Goal: Task Accomplishment & Management: Manage account settings

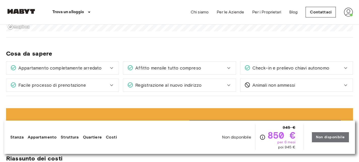
scroll to position [429, 0]
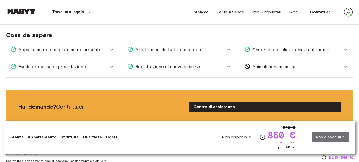
click at [212, 70] on div "Registrazione al nuovo indirizzo" at bounding box center [179, 66] width 112 height 13
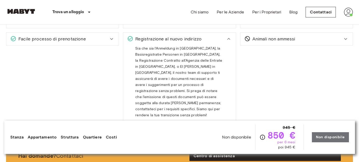
scroll to position [457, 0]
click at [225, 39] on div "Registrazione al nuovo indirizzo" at bounding box center [176, 39] width 98 height 7
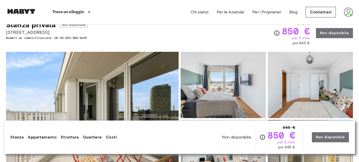
scroll to position [0, 0]
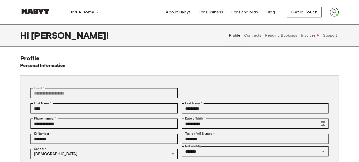
click at [255, 40] on button "Contracts" at bounding box center [253, 35] width 18 height 22
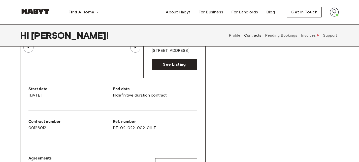
scroll to position [78, 0]
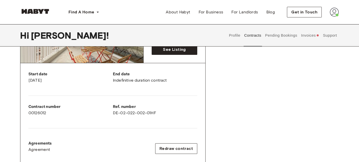
click at [158, 82] on div "End date Indefinitive duration contract" at bounding box center [155, 77] width 84 height 12
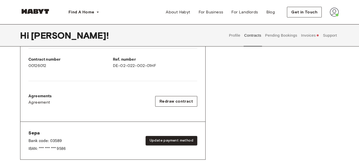
scroll to position [126, 0]
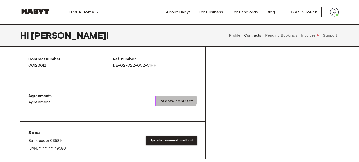
click at [166, 96] on button "Redraw contract" at bounding box center [176, 101] width 42 height 11
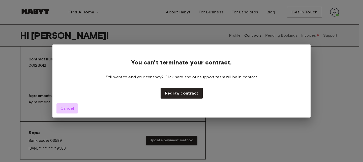
click at [63, 107] on span "Cancel" at bounding box center [67, 108] width 13 height 6
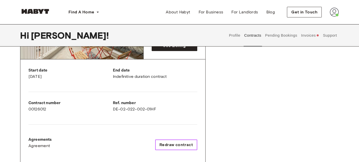
scroll to position [83, 0]
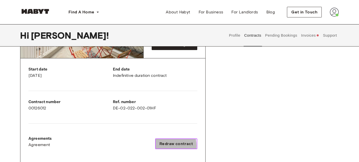
click at [167, 145] on span "Redraw contract" at bounding box center [177, 143] width 34 height 6
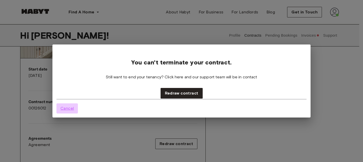
click at [69, 112] on button "Cancel" at bounding box center [66, 108] width 21 height 10
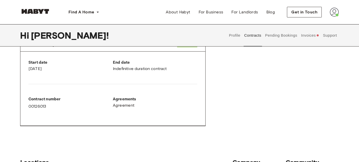
scroll to position [237, 0]
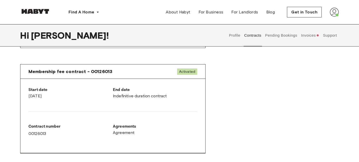
click at [152, 90] on p "End date" at bounding box center [155, 90] width 84 height 6
click at [134, 96] on div "End date Indefinitive duration contract" at bounding box center [155, 93] width 84 height 12
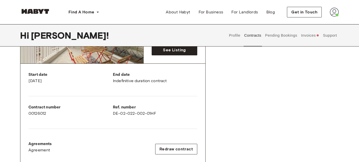
scroll to position [78, 0]
